Goal: Transaction & Acquisition: Purchase product/service

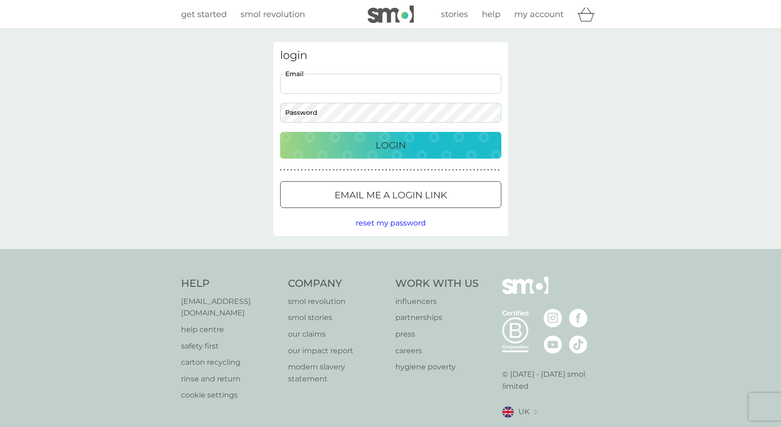
click at [384, 84] on input "Email" at bounding box center [390, 84] width 221 height 20
click at [454, 79] on input "Email" at bounding box center [390, 84] width 221 height 20
click at [482, 81] on input "Email" at bounding box center [390, 84] width 221 height 20
type input "[EMAIL_ADDRESS][DOMAIN_NAME]"
click at [414, 144] on div "Login" at bounding box center [390, 145] width 203 height 15
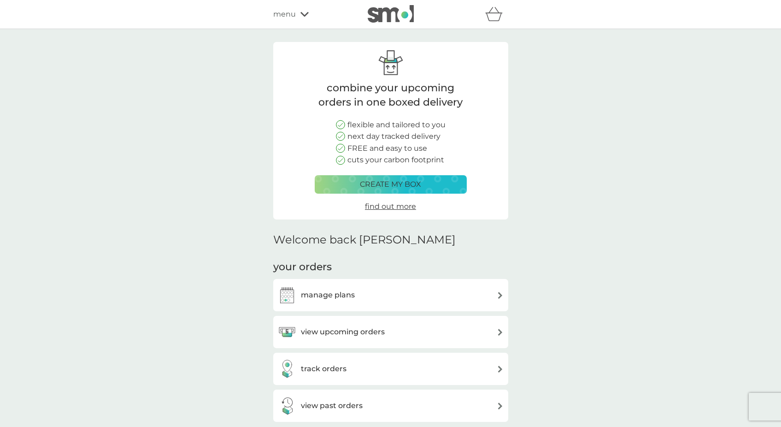
click at [367, 328] on h3 "view upcoming orders" at bounding box center [343, 332] width 84 height 12
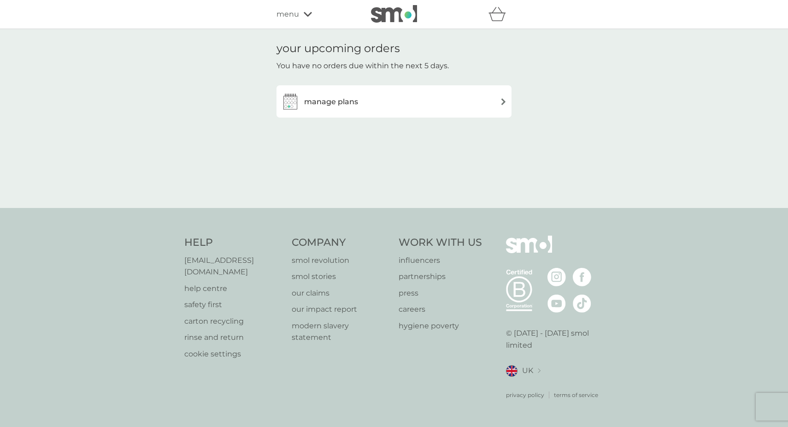
click at [351, 100] on h3 "manage plans" at bounding box center [331, 102] width 54 height 12
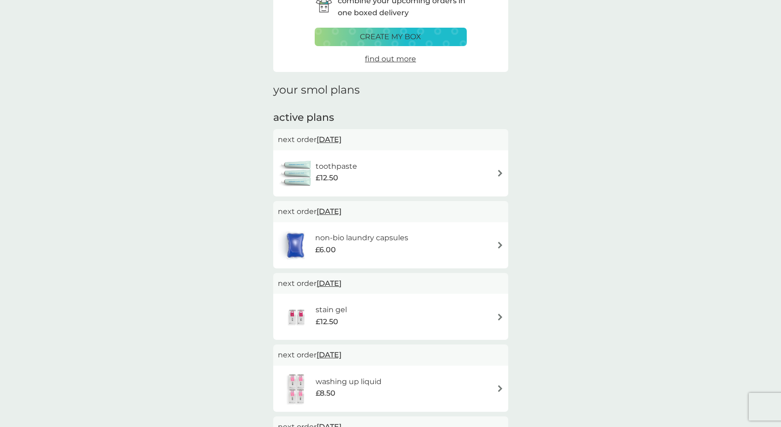
scroll to position [66, 0]
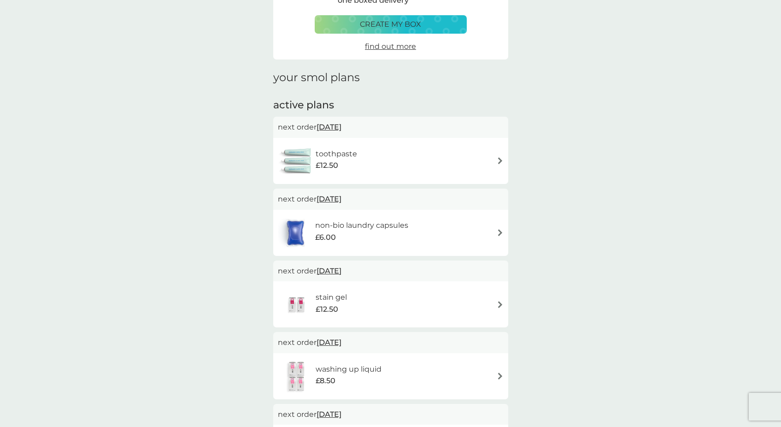
click at [406, 29] on p "create my box" at bounding box center [390, 24] width 61 height 12
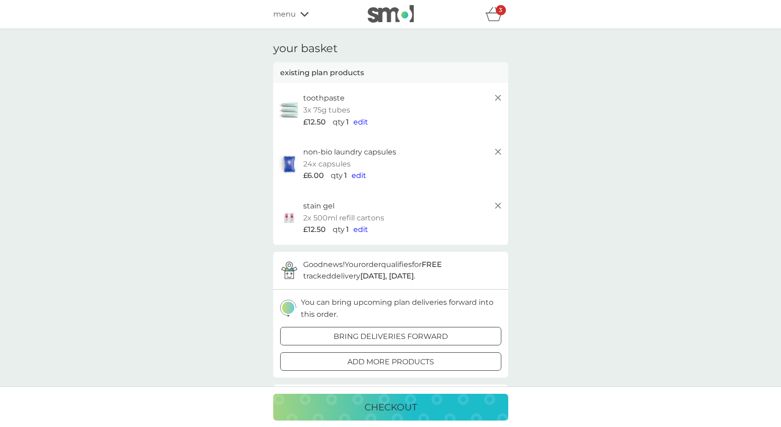
click at [497, 152] on icon at bounding box center [498, 151] width 11 height 11
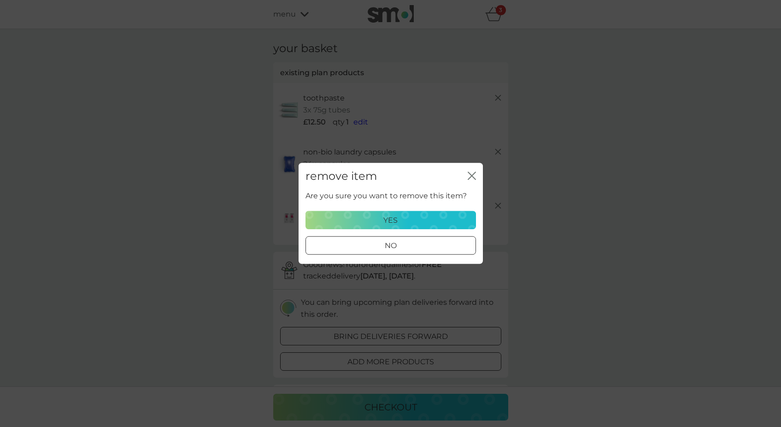
click at [401, 215] on div "yes" at bounding box center [390, 220] width 158 height 12
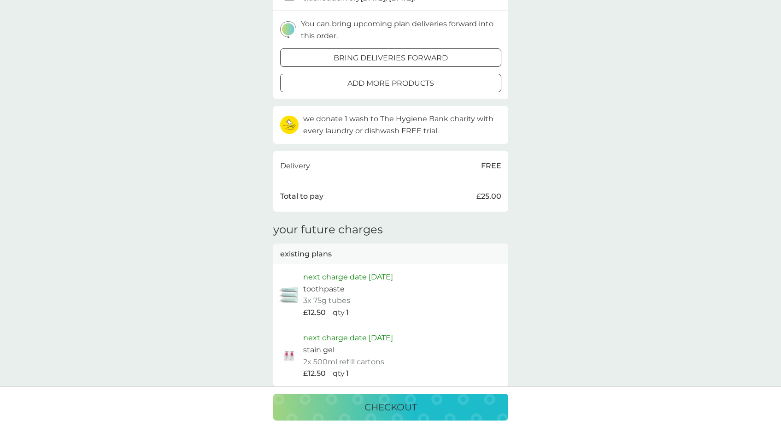
scroll to position [212, 0]
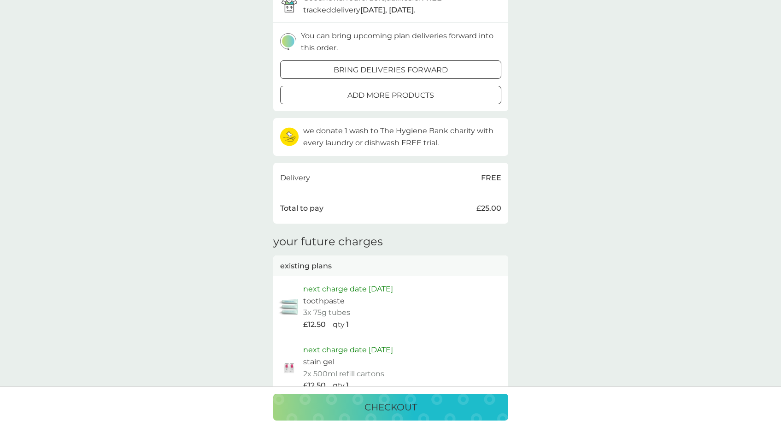
click at [406, 65] on div at bounding box center [390, 70] width 33 height 10
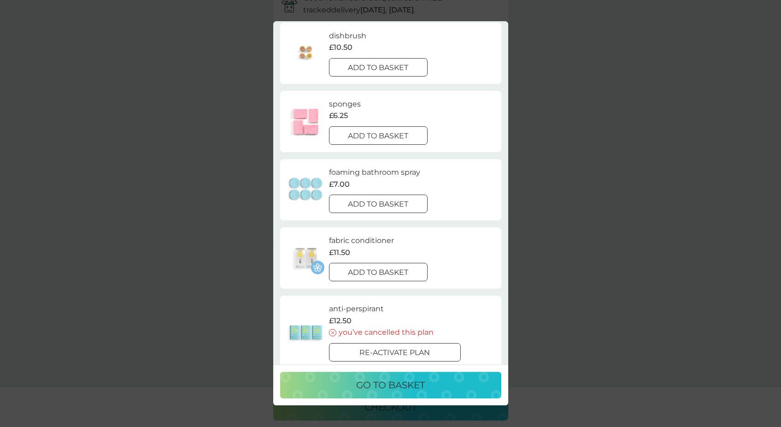
scroll to position [299, 0]
click at [370, 272] on p "add to basket" at bounding box center [378, 272] width 60 height 12
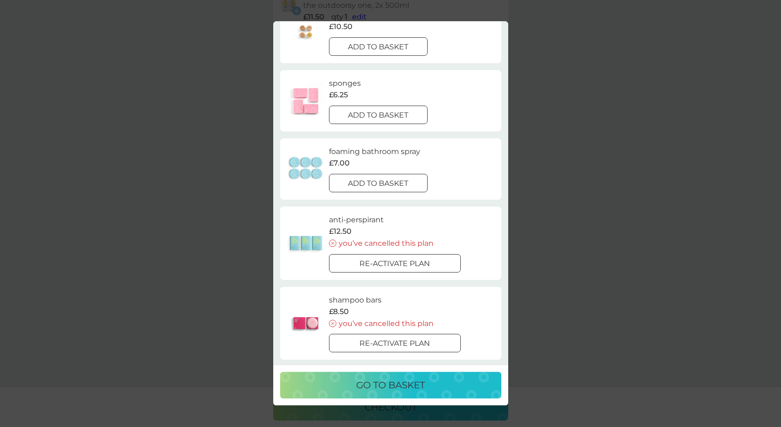
scroll to position [375, 0]
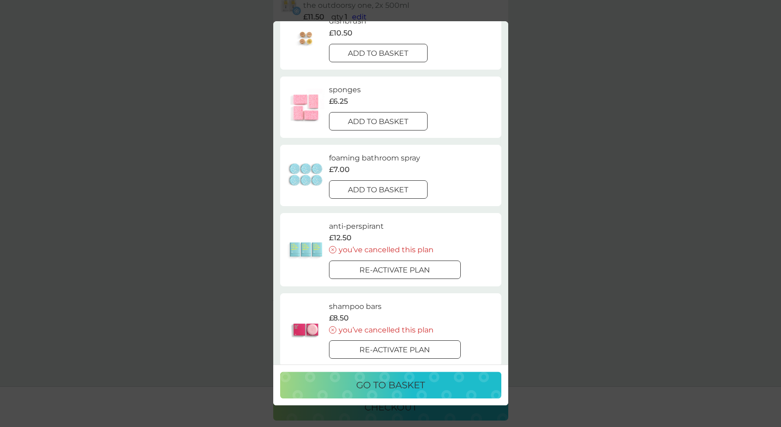
click at [377, 120] on div at bounding box center [377, 120] width 1 height 1
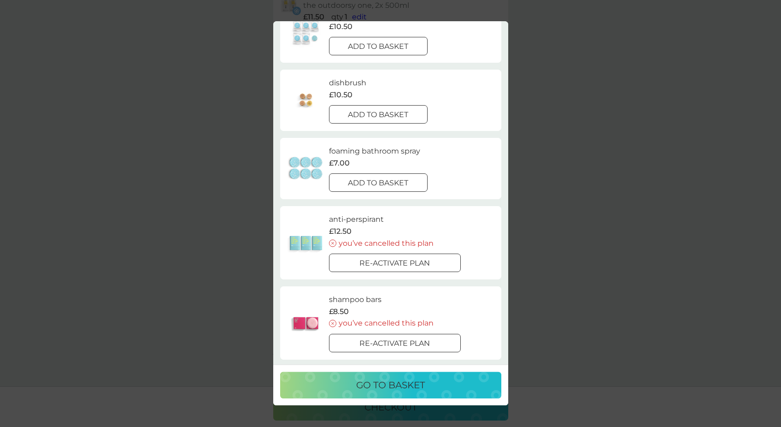
click at [394, 384] on p "go to basket" at bounding box center [390, 385] width 69 height 15
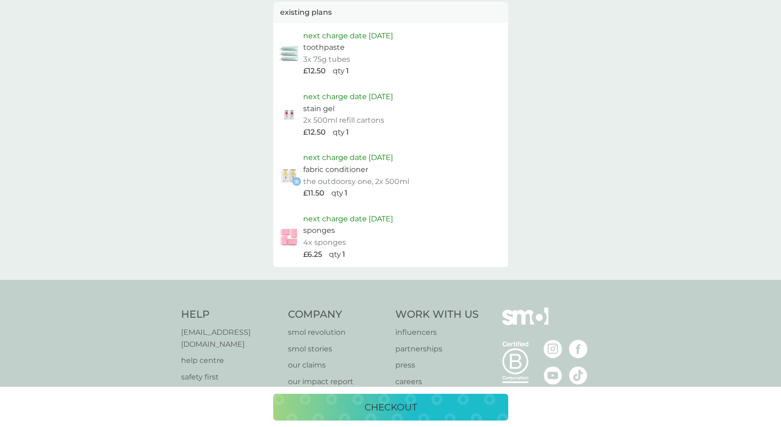
scroll to position [572, 0]
click at [389, 403] on p "checkout" at bounding box center [390, 406] width 53 height 15
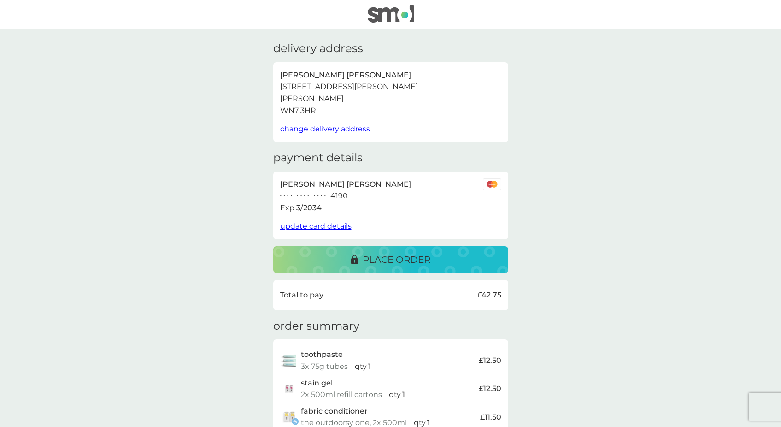
click at [406, 258] on p "place order" at bounding box center [397, 259] width 68 height 15
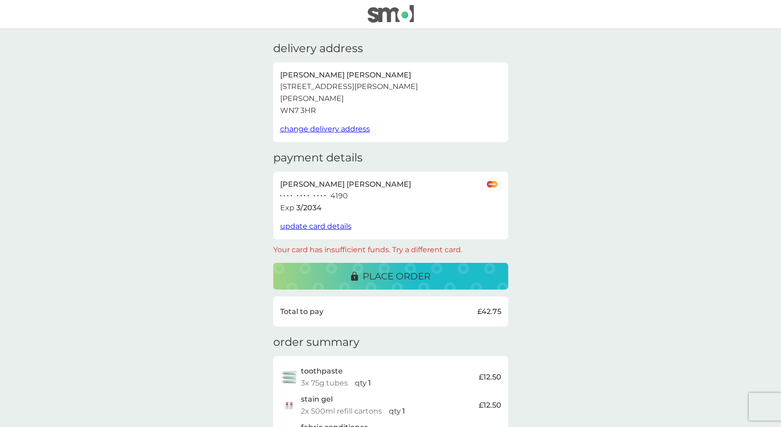
click at [395, 274] on p "place order" at bounding box center [397, 276] width 68 height 15
